Goal: Task Accomplishment & Management: Use online tool/utility

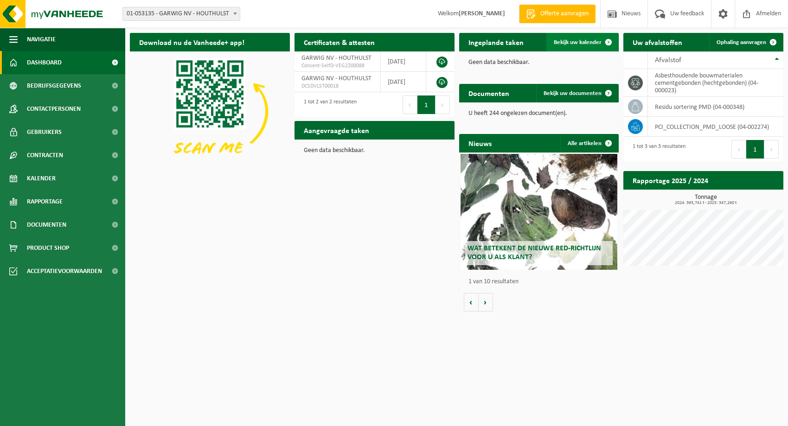
click at [580, 42] on span "Bekijk uw kalender" at bounding box center [578, 42] width 48 height 6
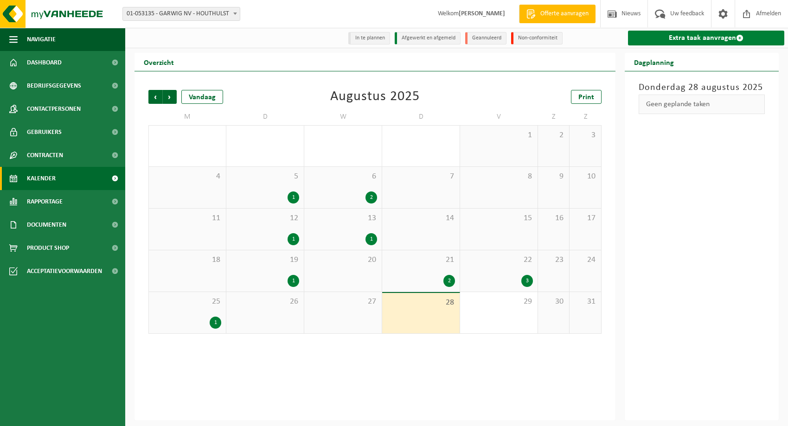
click at [685, 37] on link "Extra taak aanvragen" at bounding box center [706, 38] width 156 height 15
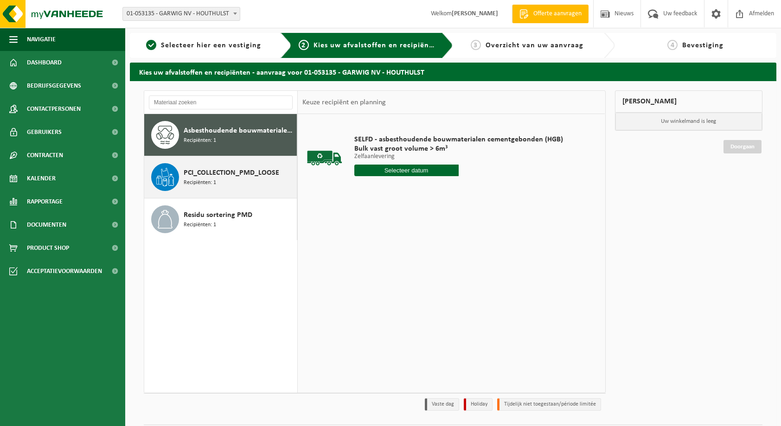
click at [189, 175] on span "PCI_COLLECTION_PMD_LOOSE" at bounding box center [232, 172] width 96 height 11
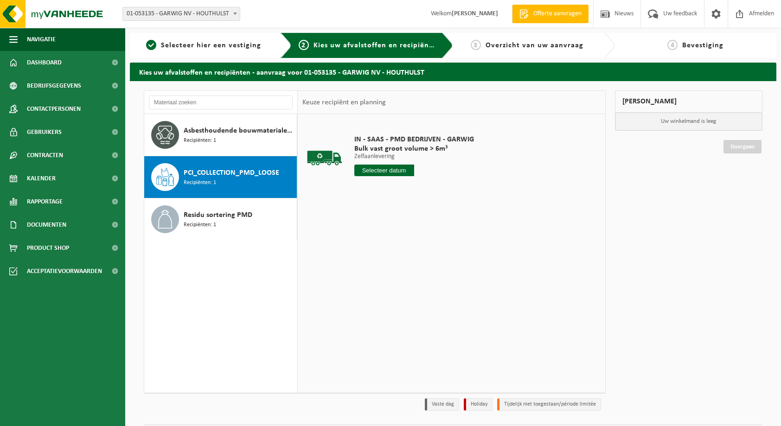
click at [429, 173] on div at bounding box center [414, 171] width 120 height 12
click at [396, 171] on input "text" at bounding box center [384, 171] width 60 height 12
click at [408, 281] on div "28" at bounding box center [412, 282] width 16 height 15
type input "Van 2025-08-28"
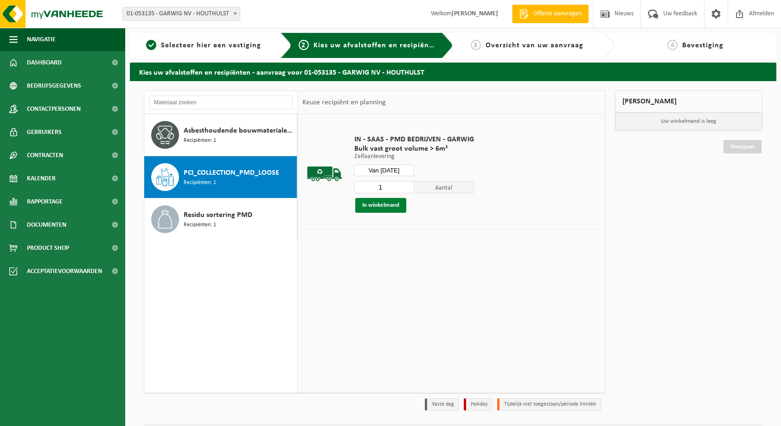
click at [372, 205] on button "In winkelmand" at bounding box center [380, 205] width 51 height 15
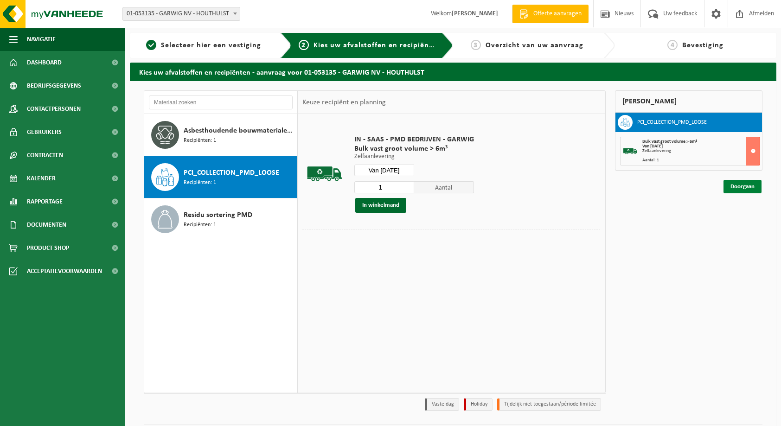
click at [744, 189] on link "Doorgaan" at bounding box center [743, 186] width 38 height 13
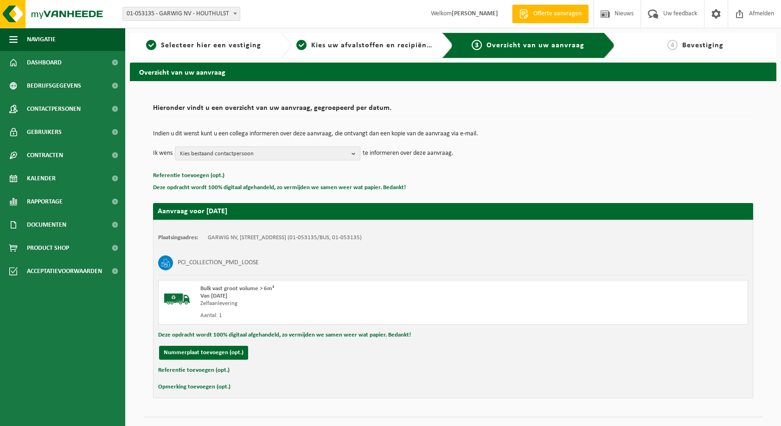
scroll to position [19, 0]
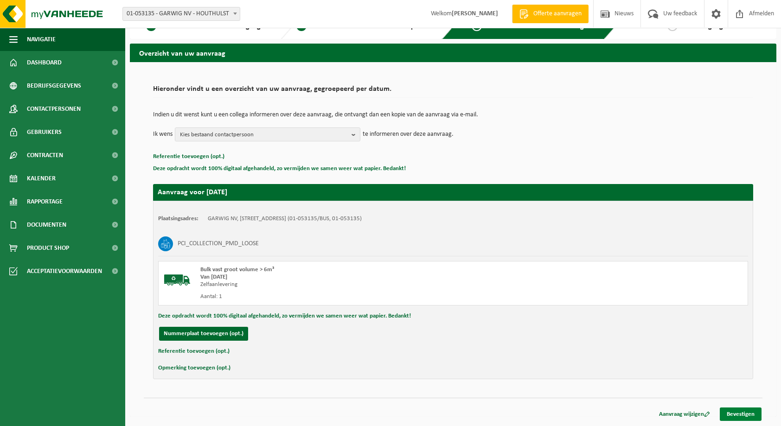
click at [743, 413] on link "Bevestigen" at bounding box center [741, 414] width 42 height 13
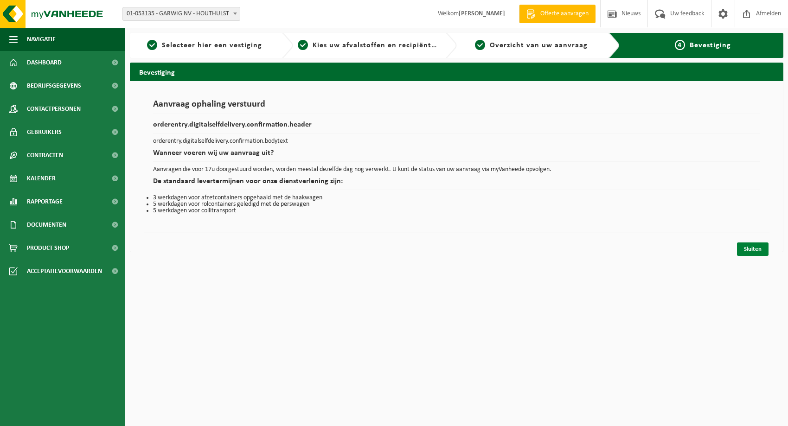
click at [756, 251] on link "Sluiten" at bounding box center [753, 249] width 32 height 13
